Goal: Information Seeking & Learning: Check status

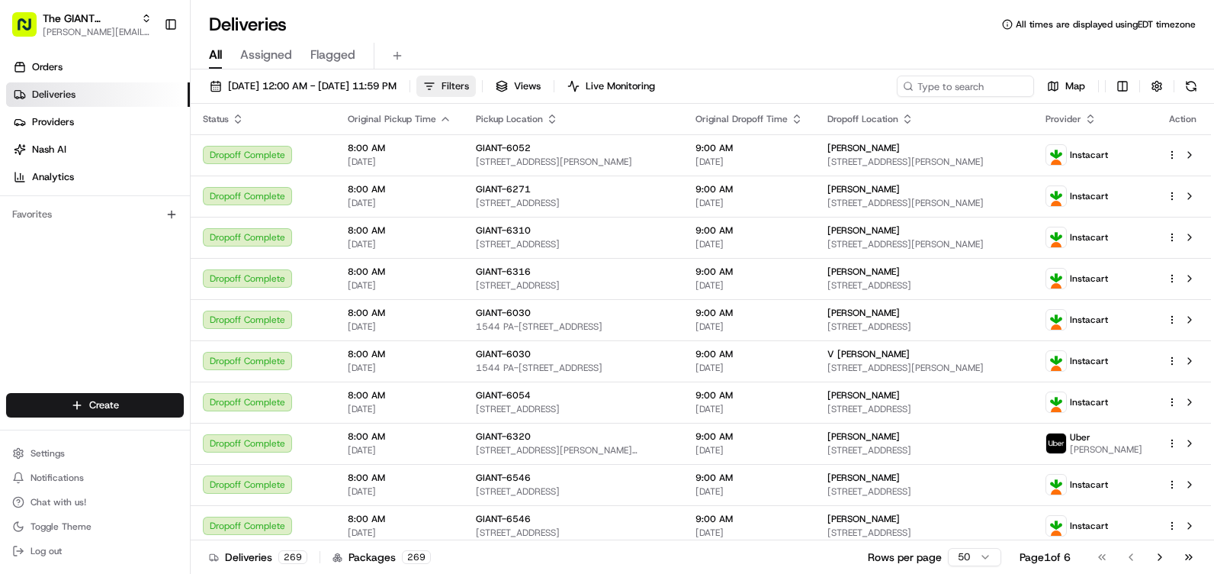
click at [469, 85] on span "Filters" at bounding box center [455, 86] width 27 height 14
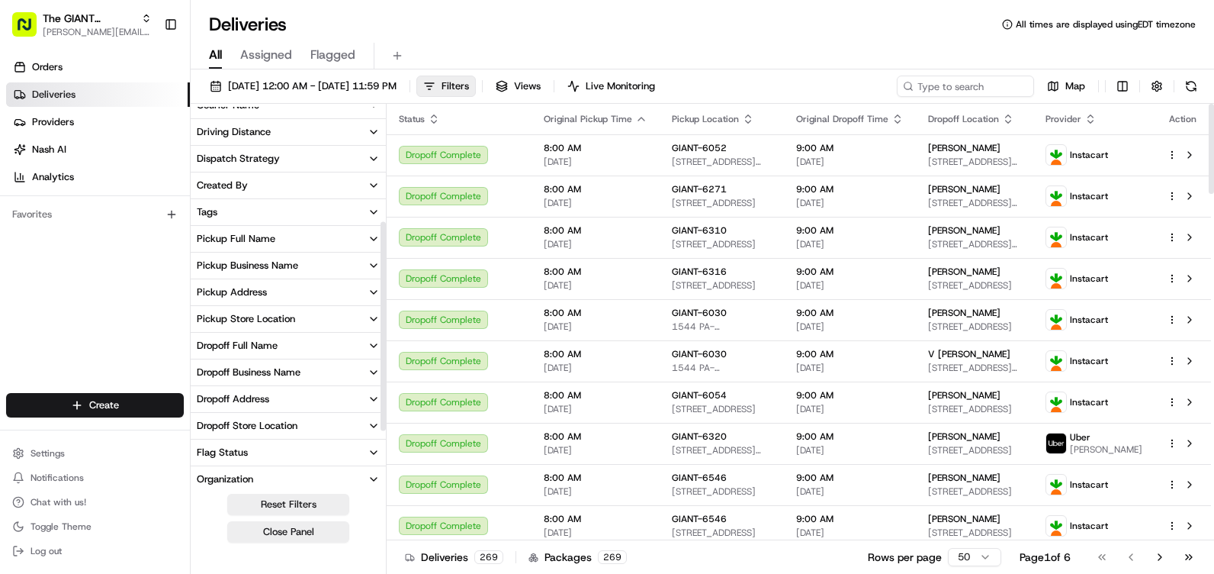
scroll to position [229, 0]
click at [363, 318] on button "Pickup Store Location" at bounding box center [288, 318] width 195 height 26
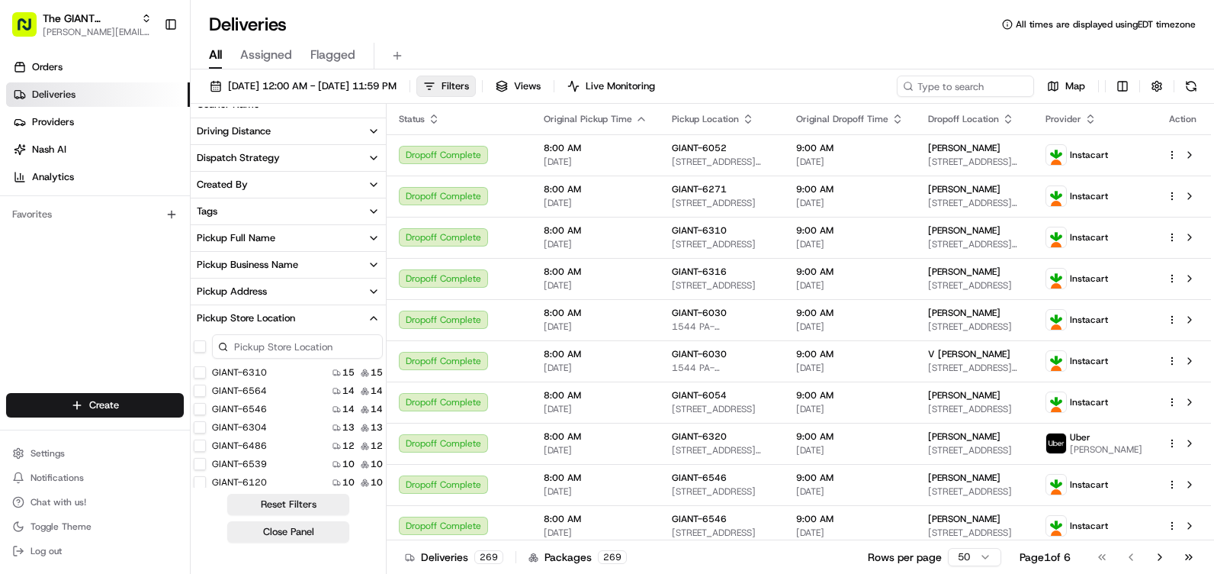
click at [320, 356] on input at bounding box center [297, 346] width 171 height 24
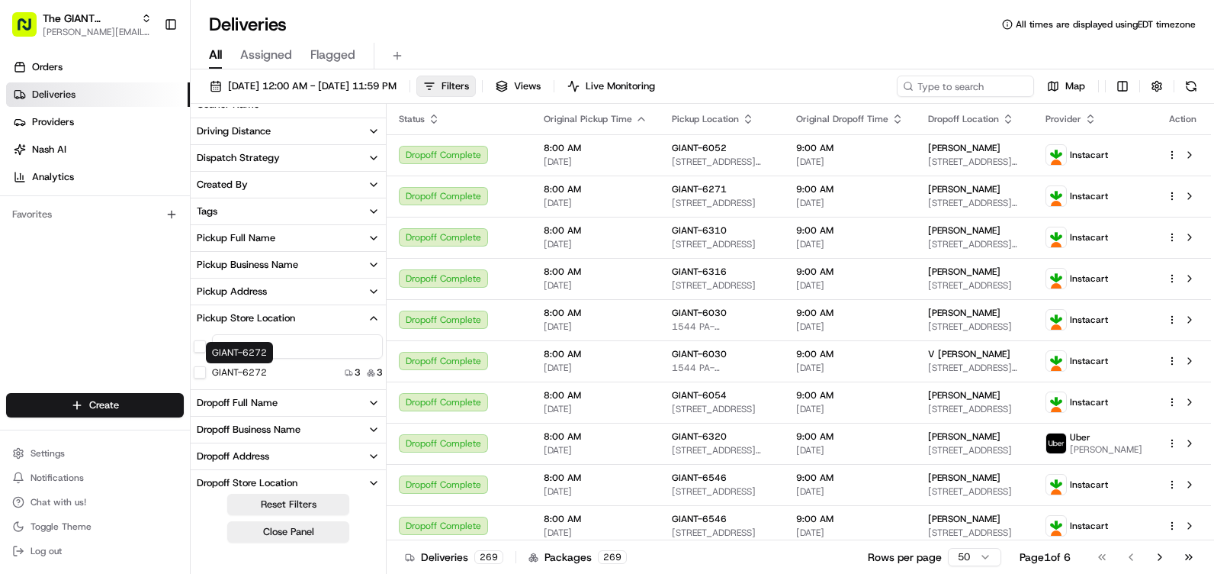
type input "6272"
click at [243, 373] on label "GIANT-6272" at bounding box center [239, 372] width 55 height 12
click at [206, 373] on button "GIANT-6272" at bounding box center [200, 372] width 12 height 12
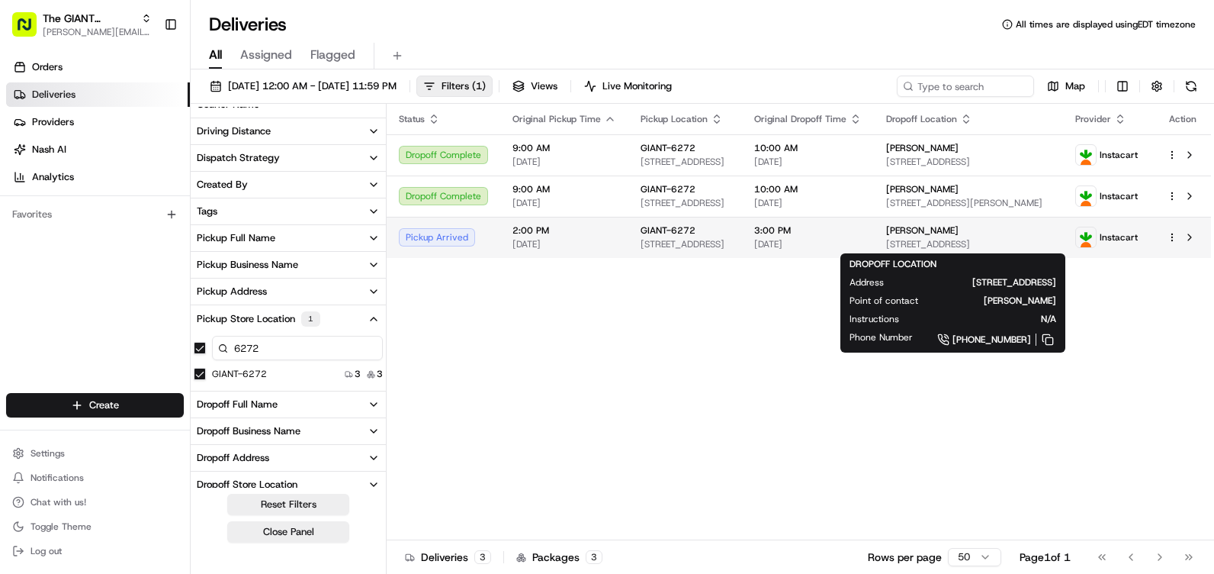
click at [979, 235] on div "[PERSON_NAME]" at bounding box center [969, 230] width 166 height 12
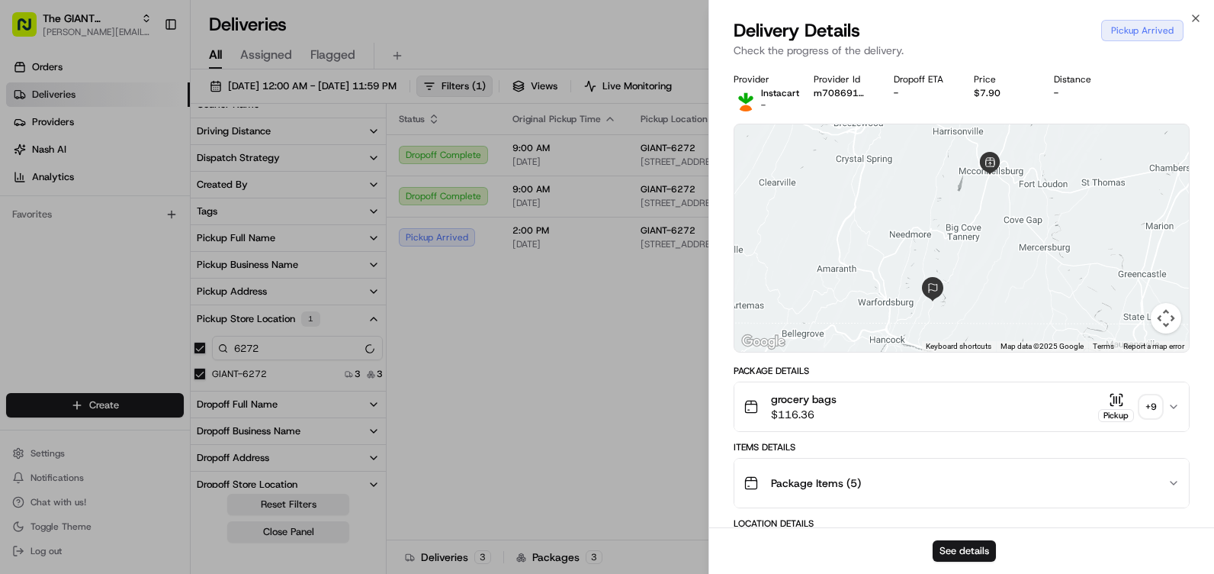
click at [1161, 320] on button "Map camera controls" at bounding box center [1166, 318] width 31 height 31
click at [879, 240] on div at bounding box center [961, 237] width 455 height 227
